Goal: Task Accomplishment & Management: Use online tool/utility

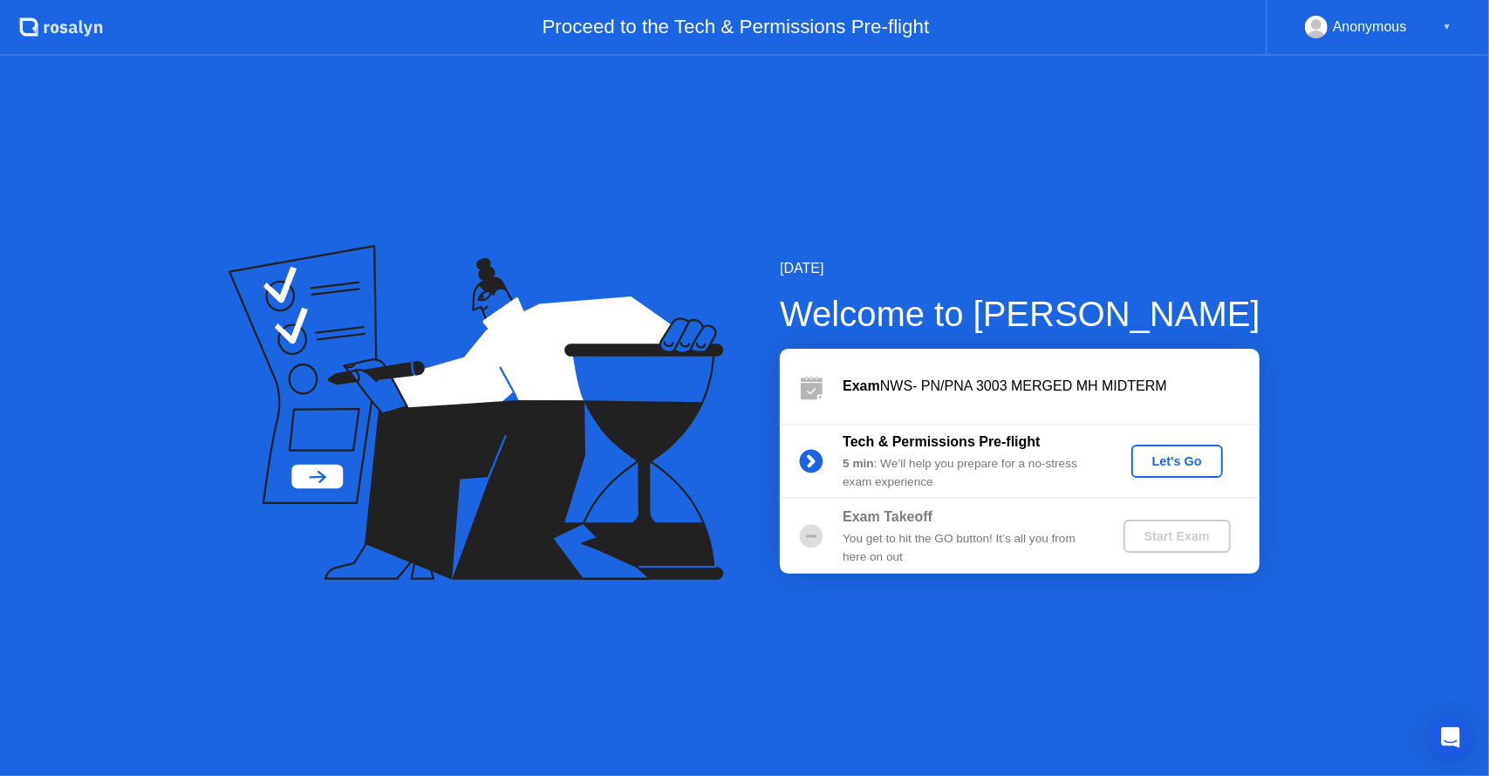
click at [1179, 459] on div "Let's Go" at bounding box center [1177, 461] width 78 height 14
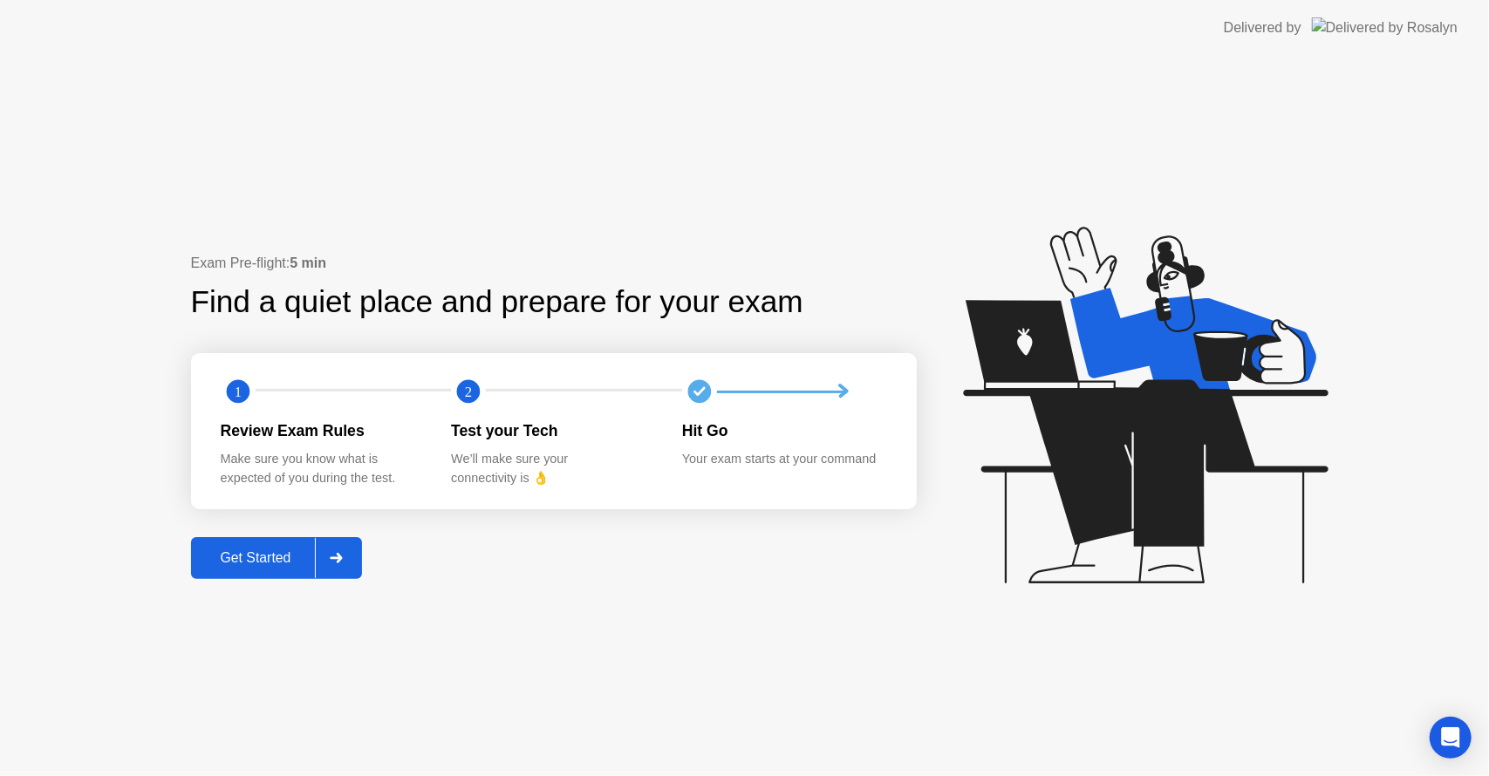
click at [291, 558] on div "Get Started" at bounding box center [255, 558] width 119 height 16
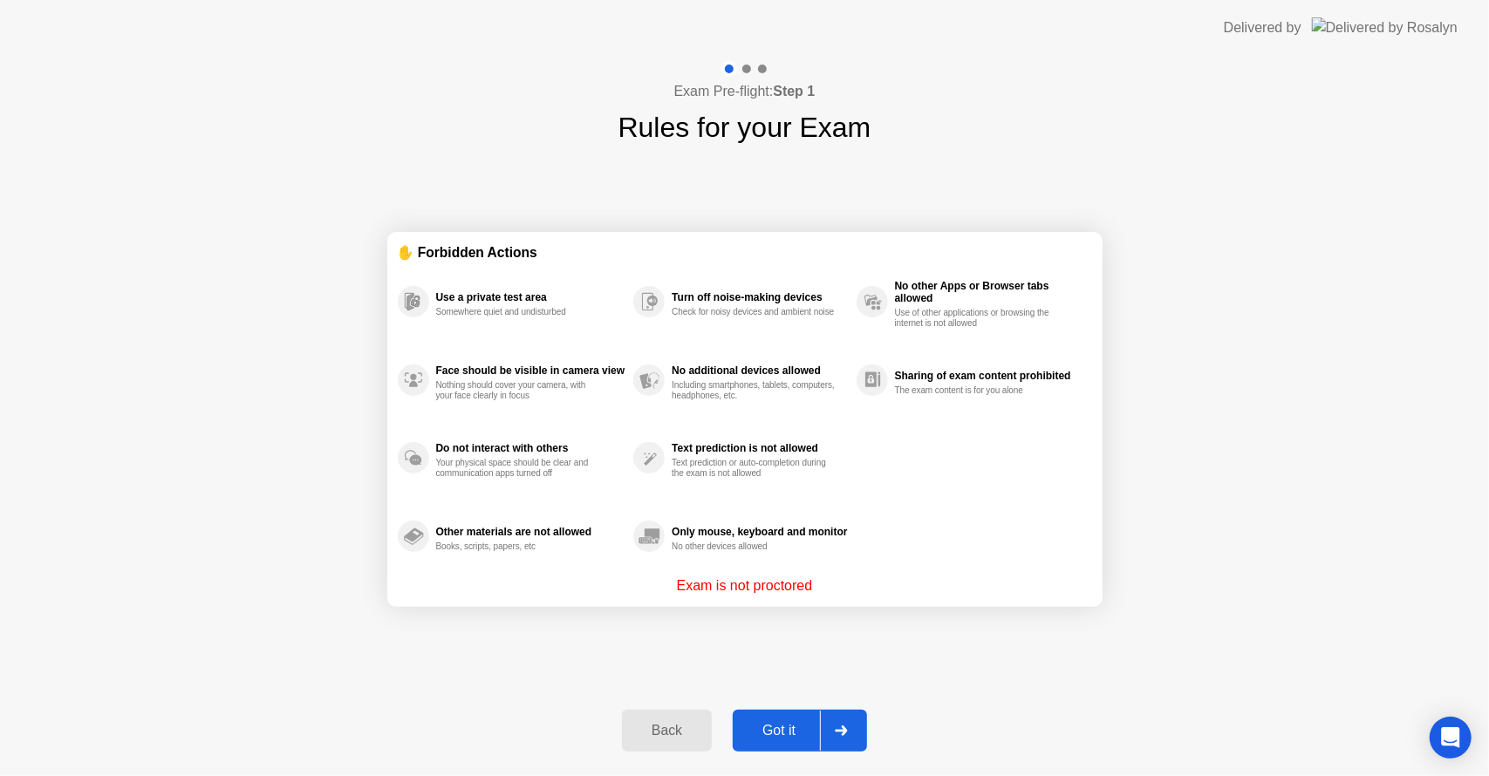
click at [782, 723] on div "Got it" at bounding box center [779, 731] width 82 height 16
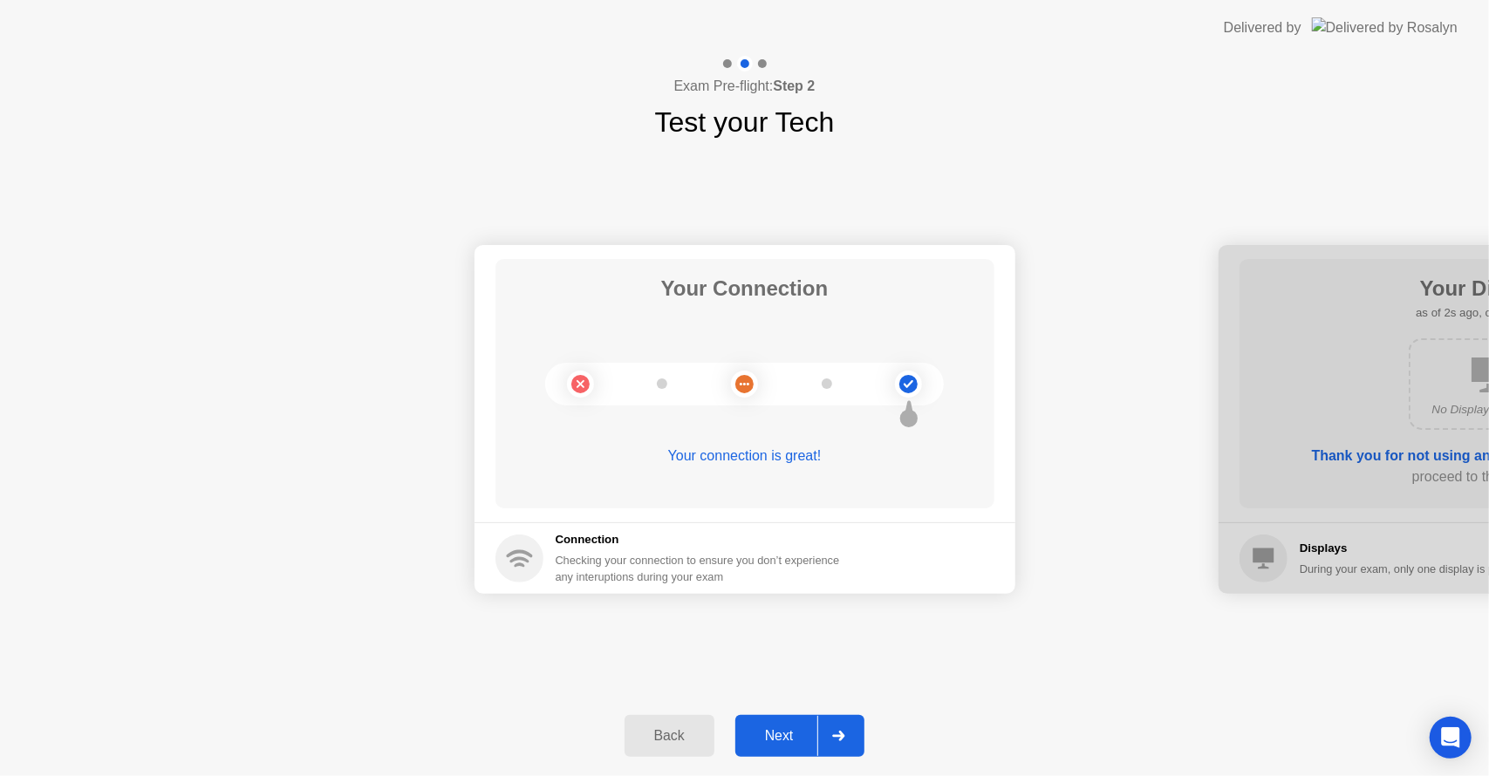
click at [770, 724] on button "Next" at bounding box center [800, 736] width 130 height 42
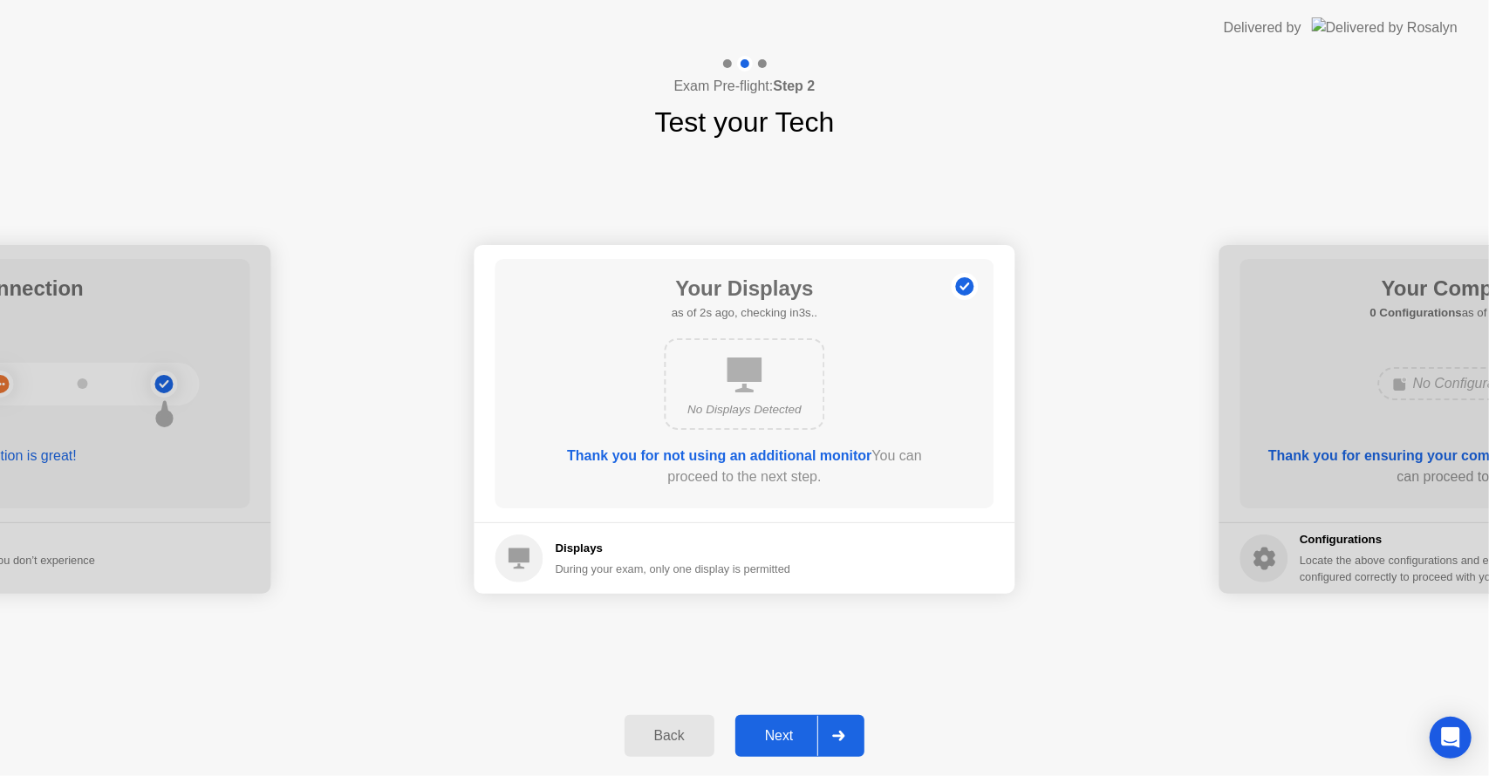
click at [785, 737] on div "Next" at bounding box center [779, 736] width 78 height 16
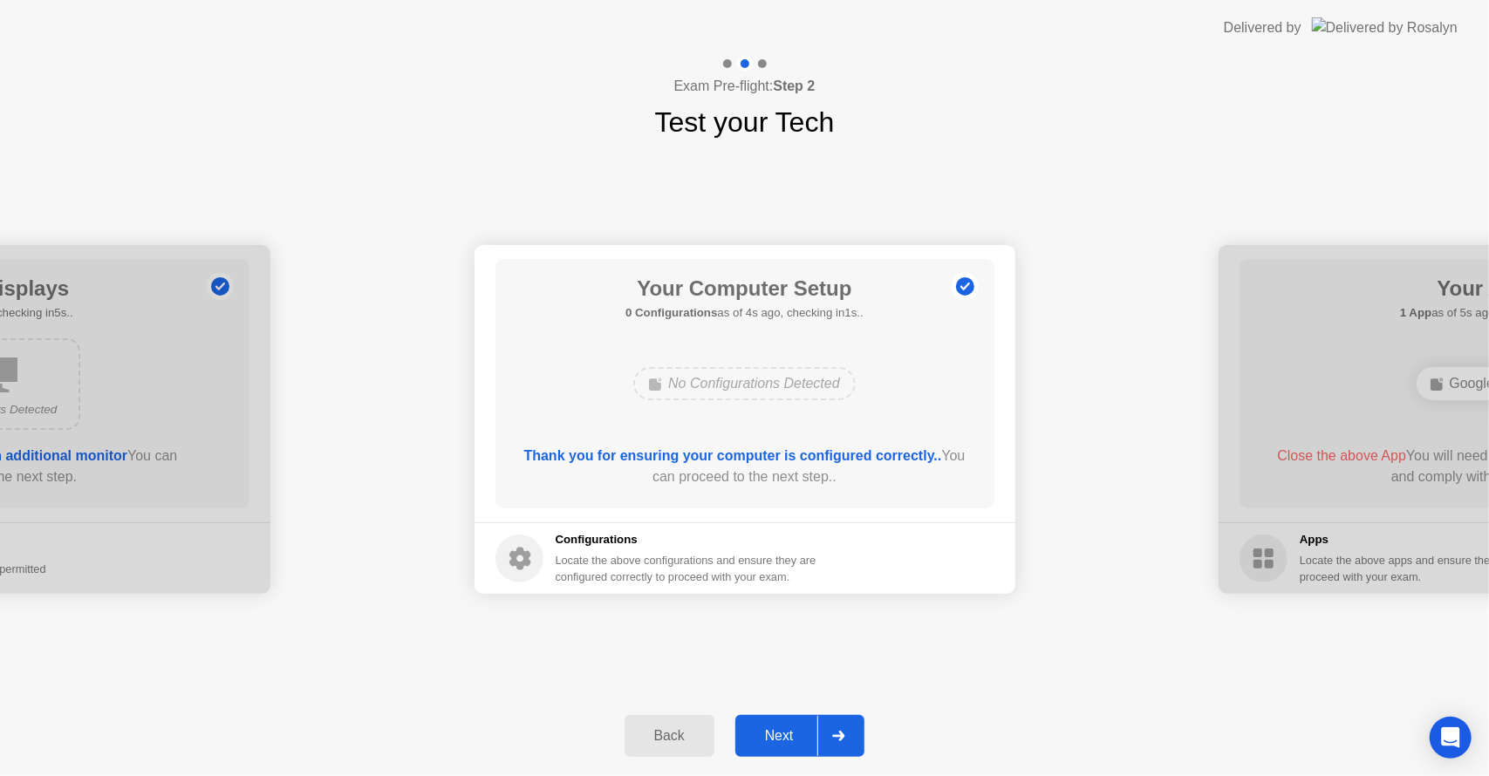
click at [788, 728] on div "Next" at bounding box center [779, 736] width 78 height 16
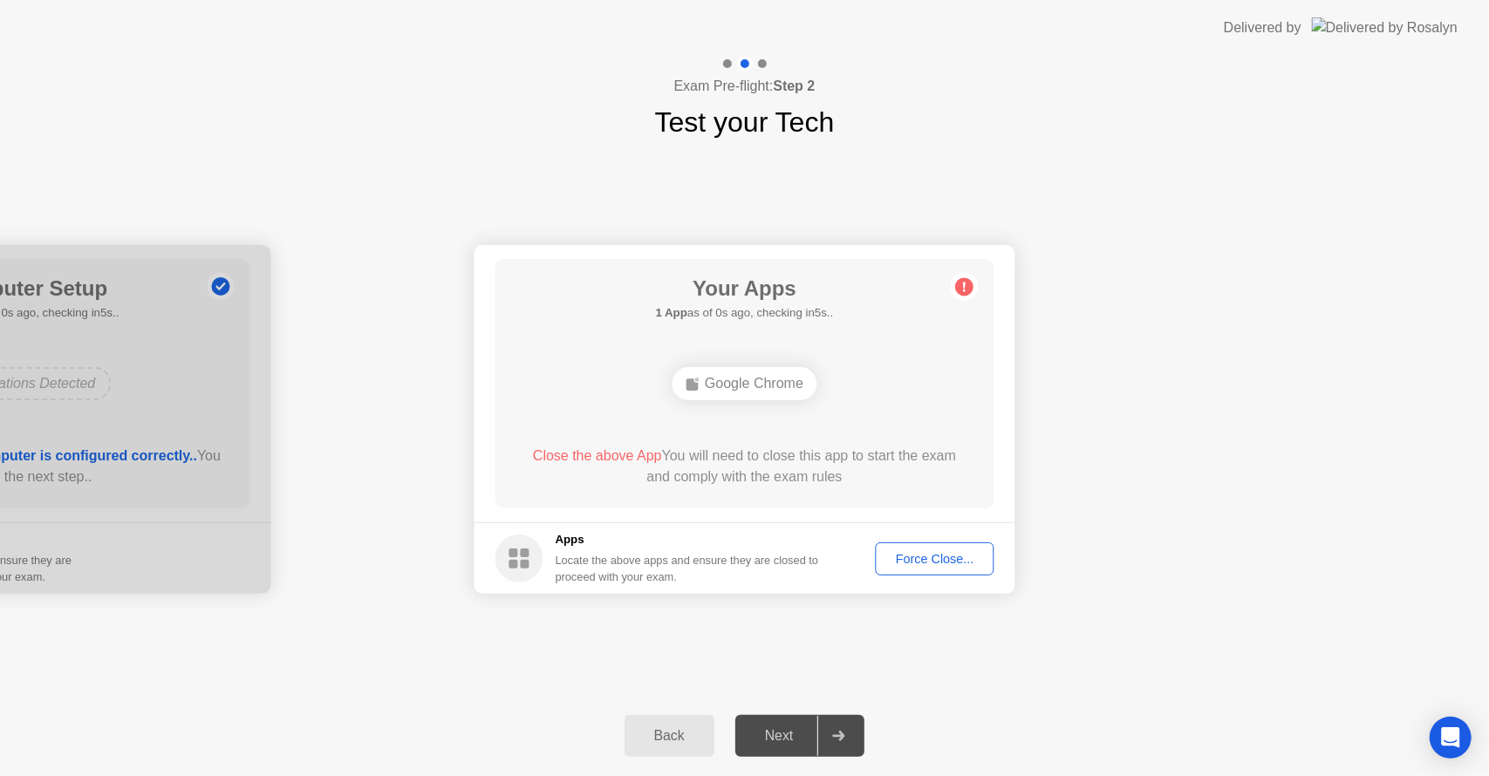
click at [938, 555] on div "Force Close..." at bounding box center [935, 559] width 106 height 14
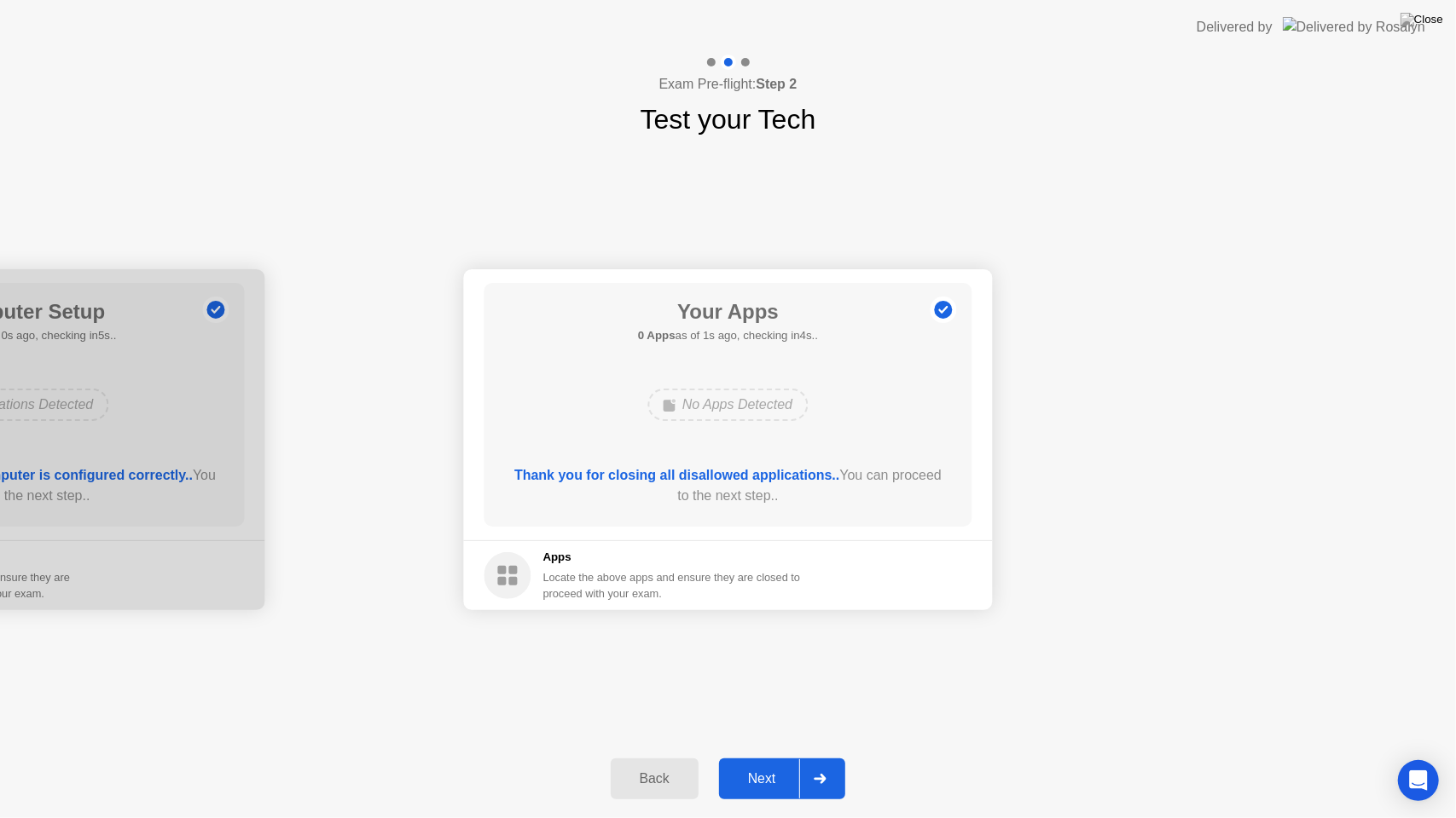
click at [764, 757] on div "Next" at bounding box center [762, 779] width 76 height 16
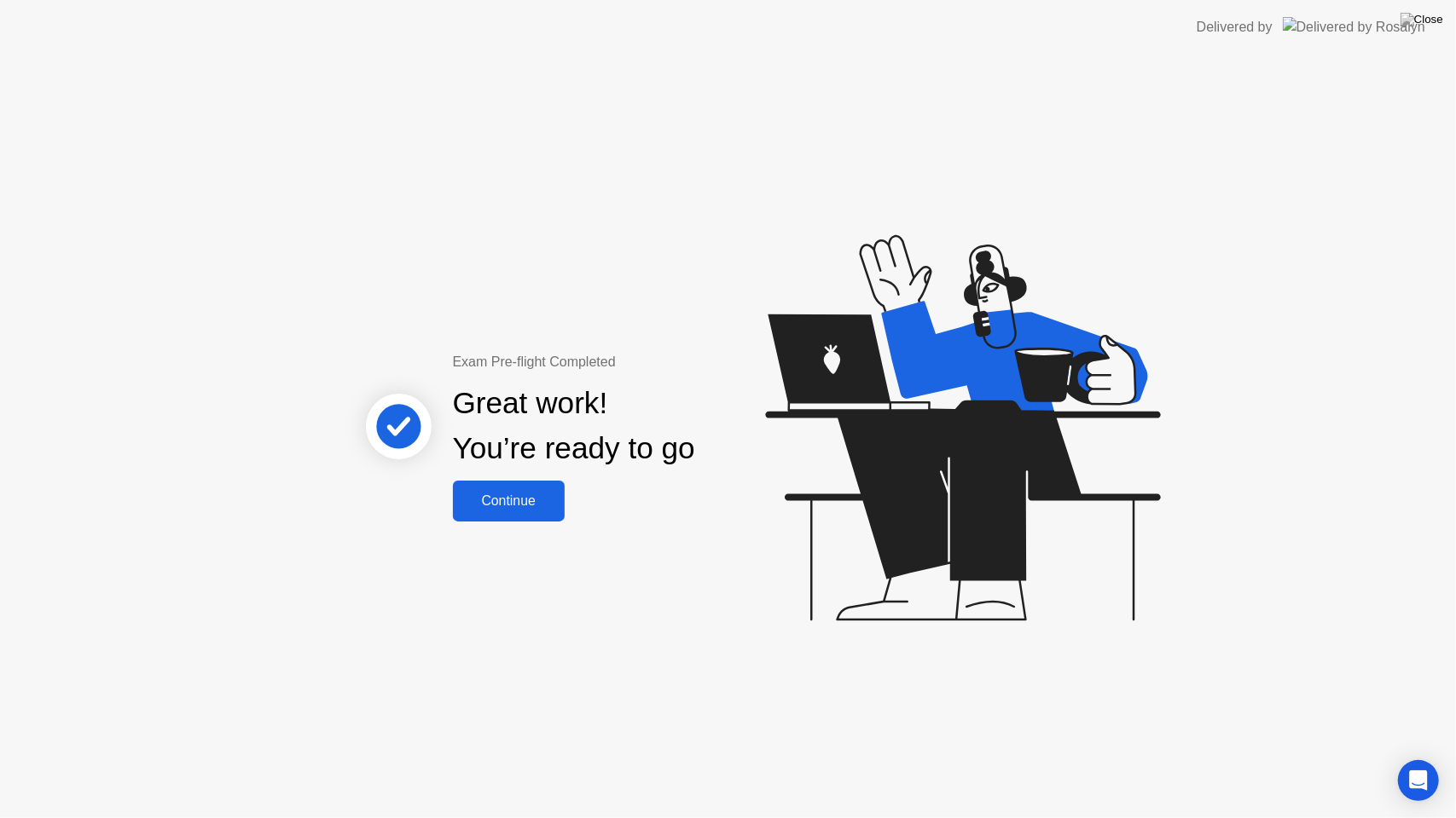
click at [544, 499] on div "Continue" at bounding box center [508, 501] width 102 height 16
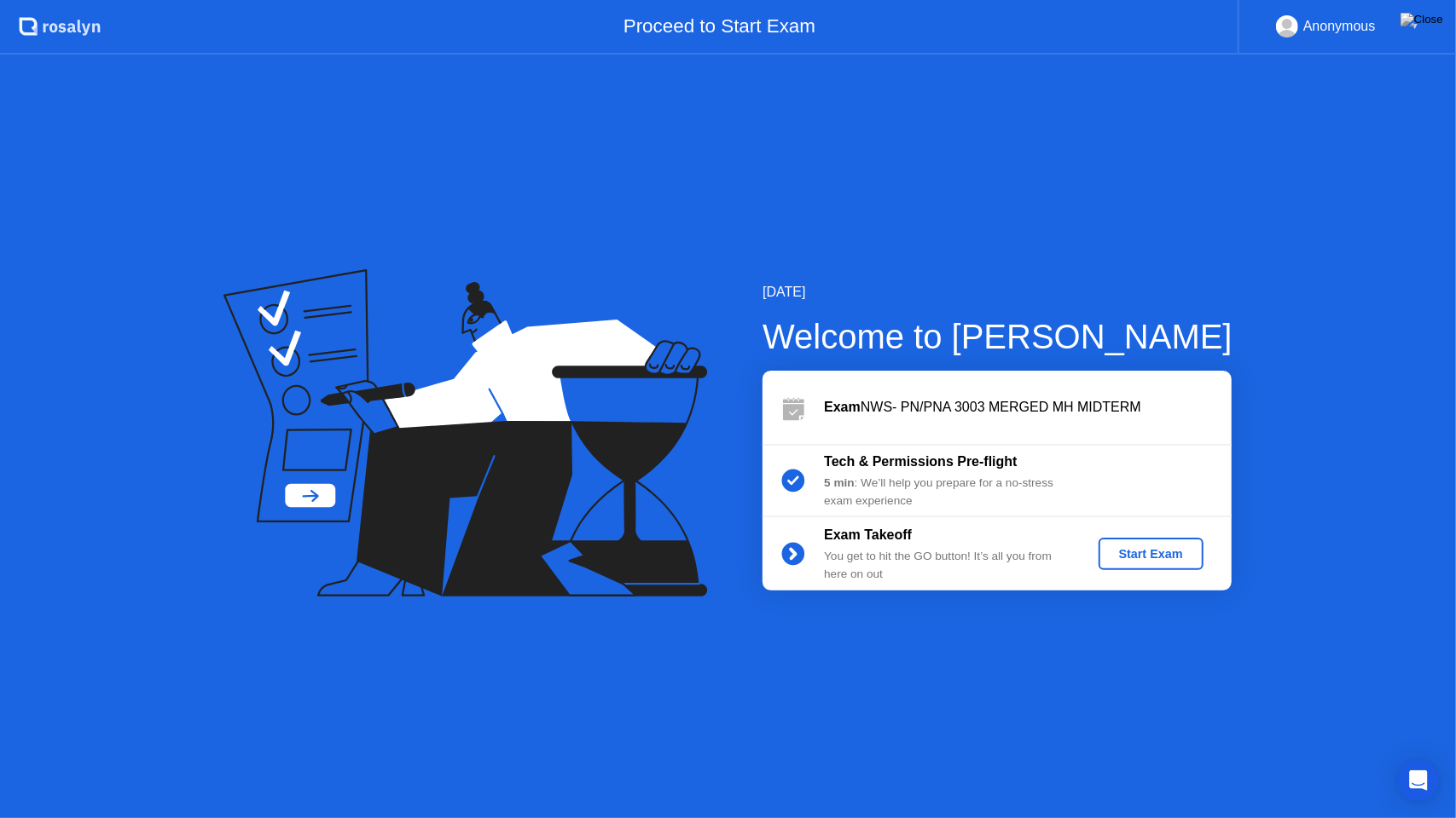
click at [1169, 549] on div "Start Exam" at bounding box center [1150, 554] width 91 height 14
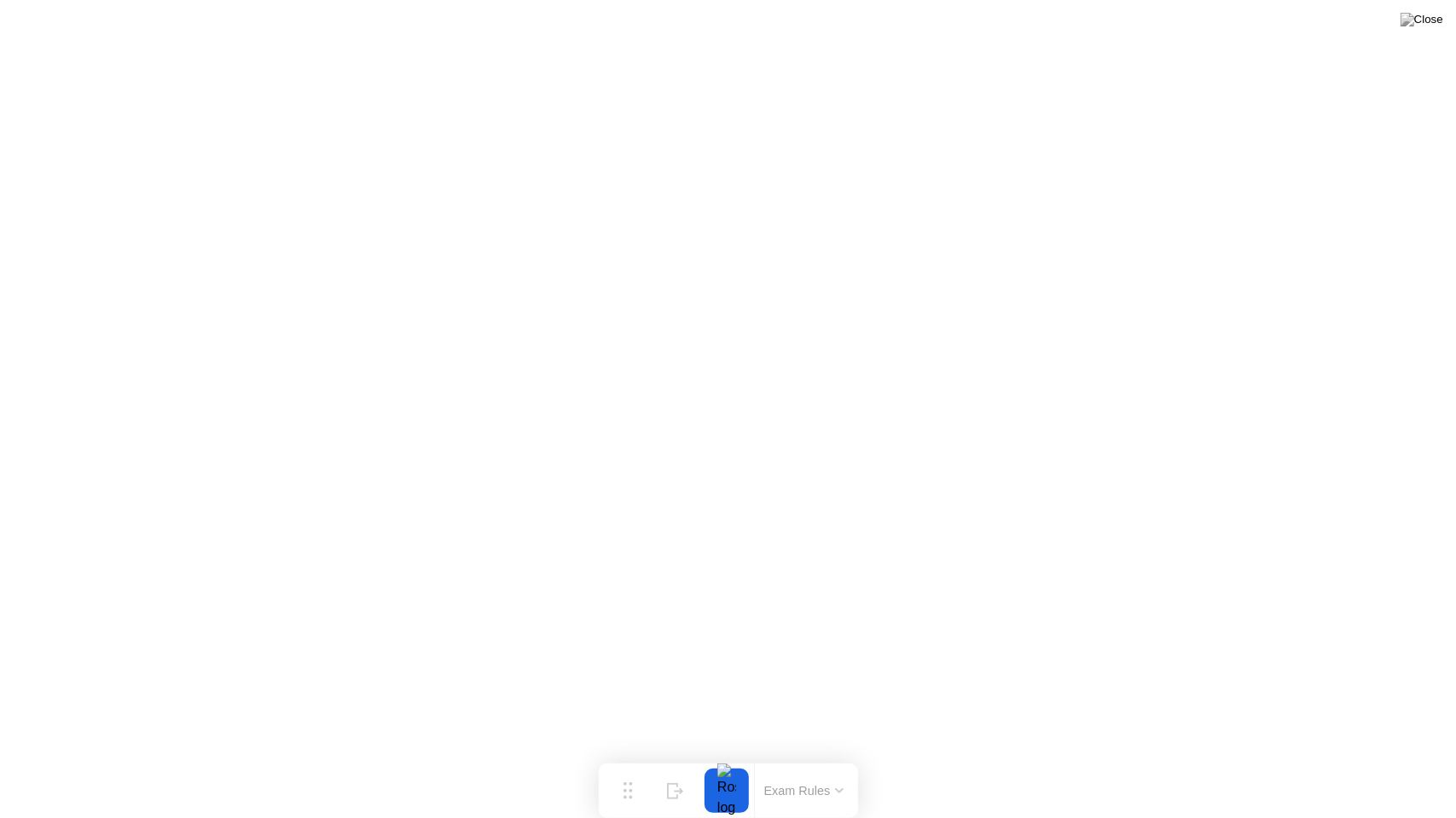
click at [1436, 30] on button at bounding box center [1422, 20] width 51 height 22
click at [1436, 26] on img at bounding box center [1422, 20] width 43 height 14
click at [840, 757] on icon at bounding box center [839, 791] width 9 height 5
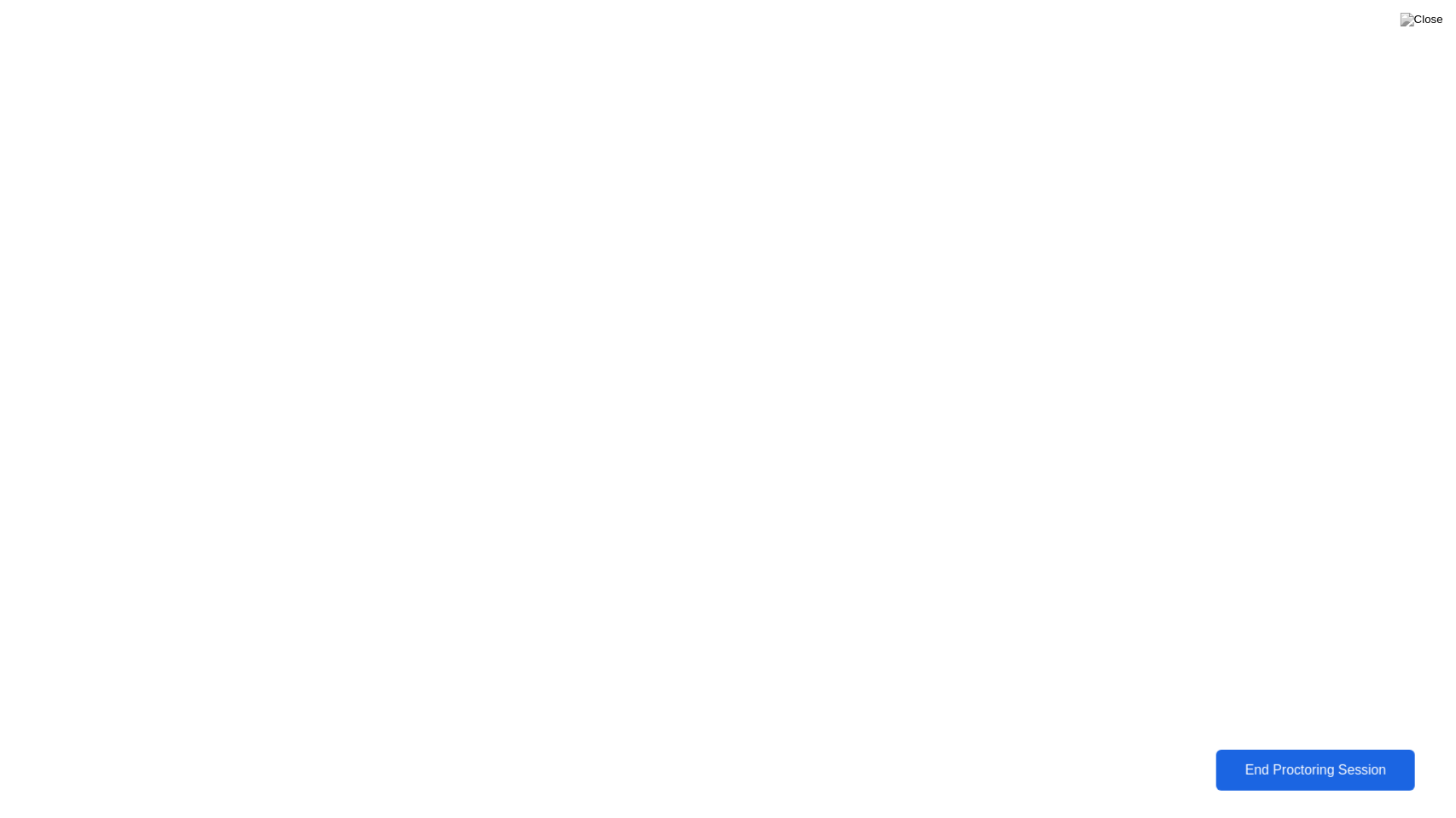
click at [1318, 757] on div "End Proctoring Session" at bounding box center [1315, 770] width 208 height 17
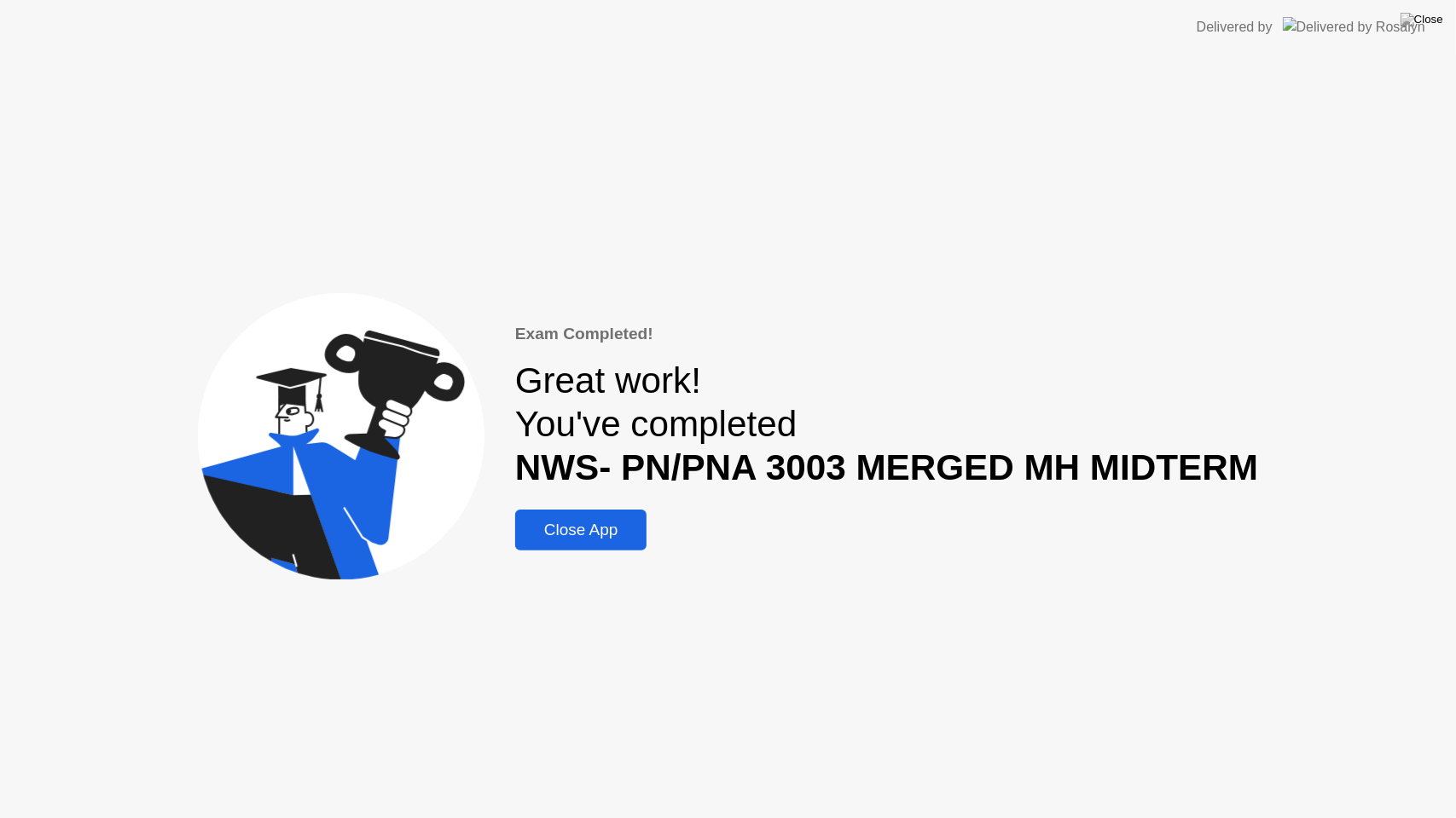
click at [587, 537] on div "Close App" at bounding box center [581, 530] width 122 height 19
